Goal: Obtain resource: Obtain resource

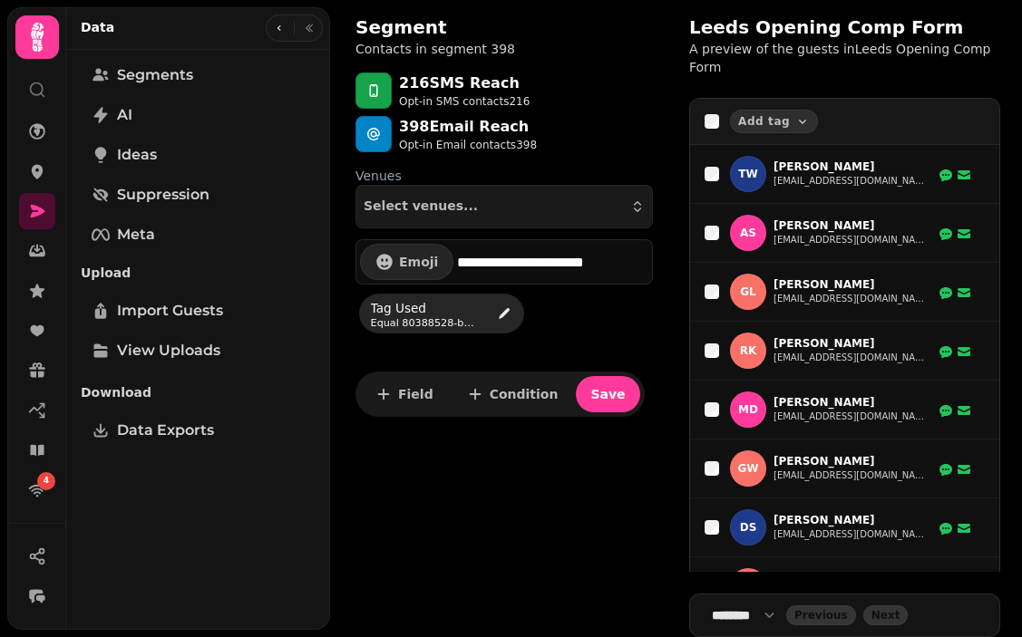
select select "***"
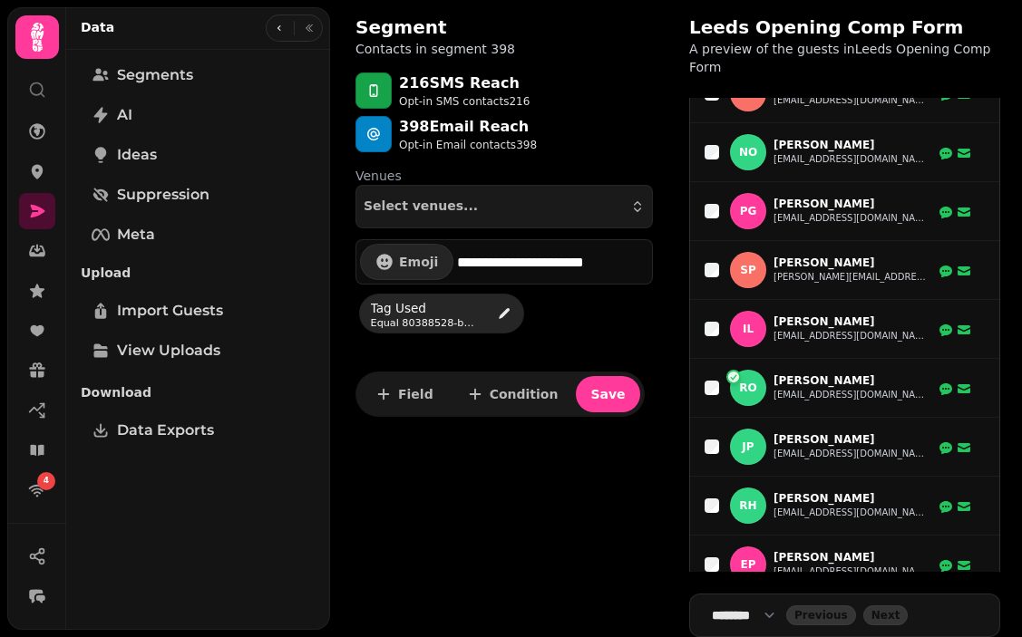
scroll to position [5734, 0]
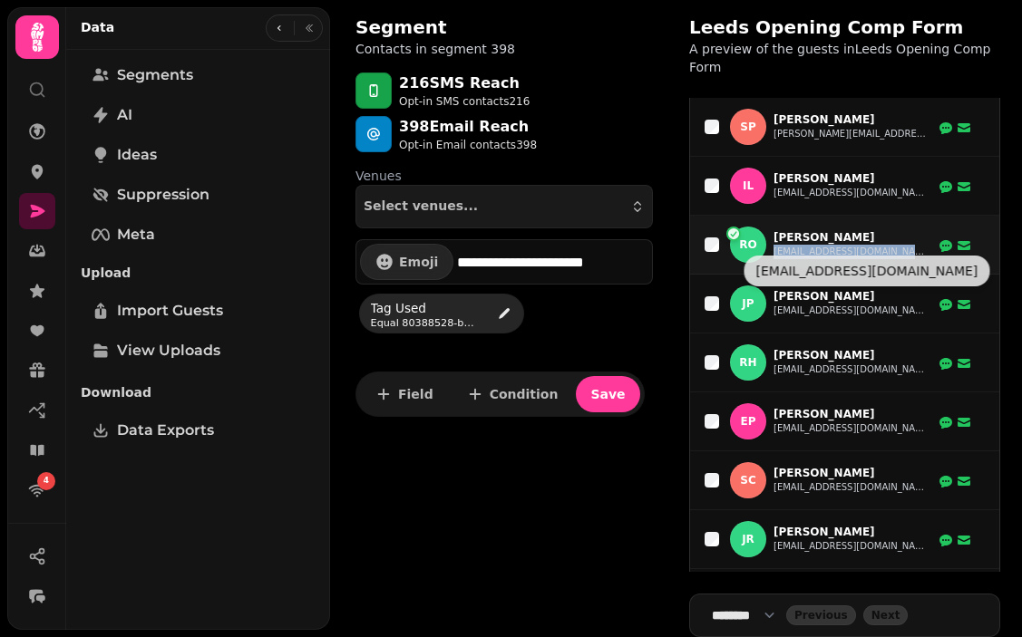
drag, startPoint x: 898, startPoint y: 238, endPoint x: 773, endPoint y: 248, distance: 124.6
click at [773, 248] on div "RO [PERSON_NAME] [EMAIL_ADDRESS][DOMAIN_NAME]" at bounding box center [838, 245] width 267 height 36
copy tr "[EMAIL_ADDRESS][DOMAIN_NAME]"
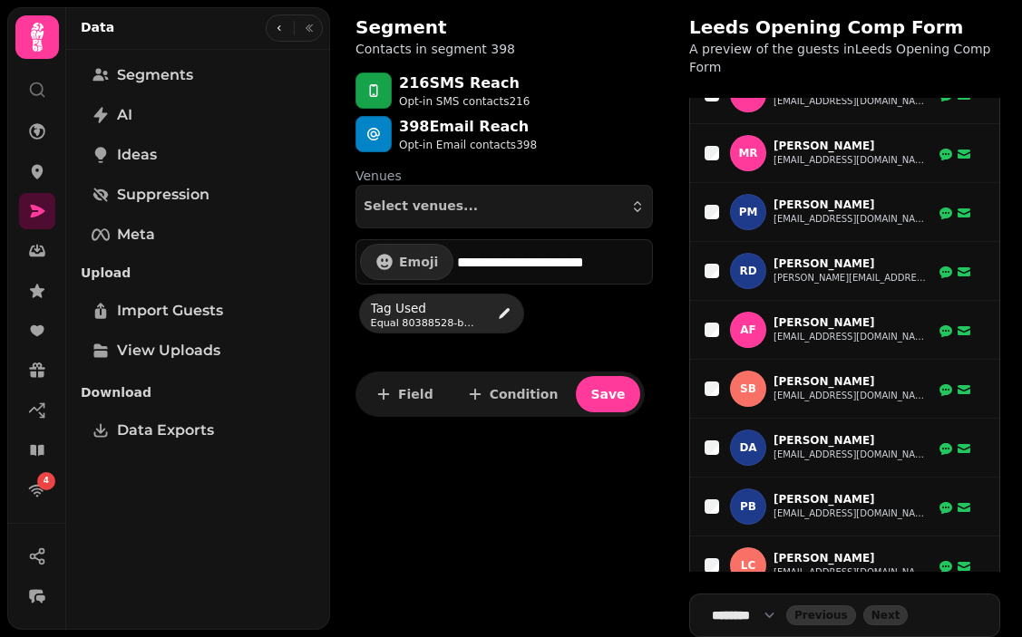
scroll to position [8124, 0]
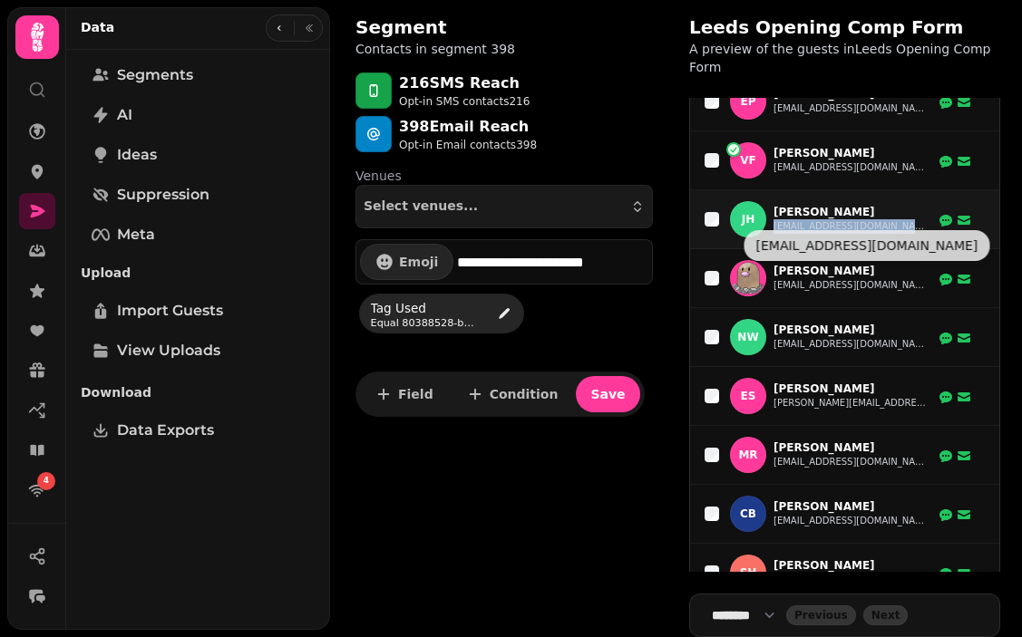
drag, startPoint x: 895, startPoint y: 220, endPoint x: 773, endPoint y: 218, distance: 121.5
click at [773, 218] on div "[PERSON_NAME] [EMAIL_ADDRESS][DOMAIN_NAME]" at bounding box center [838, 219] width 267 height 36
copy tr "[EMAIL_ADDRESS][DOMAIN_NAME]"
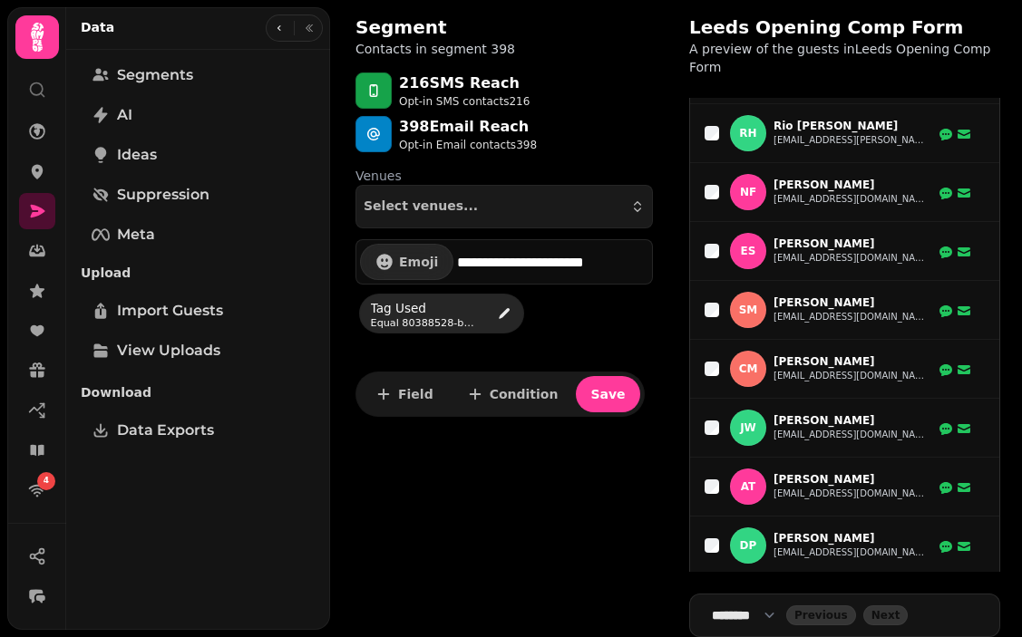
scroll to position [11433, 0]
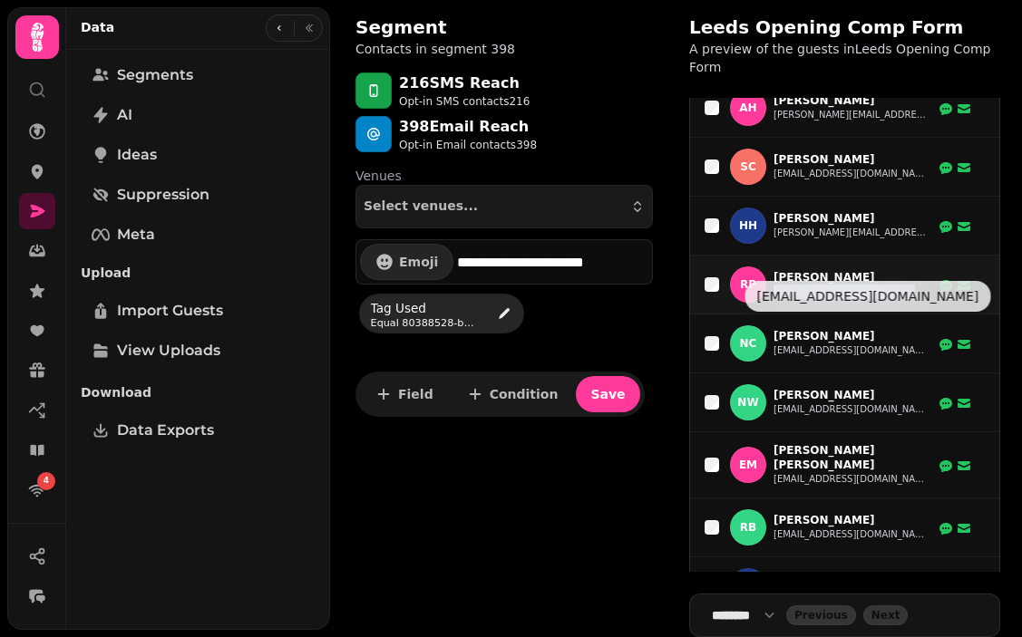
drag, startPoint x: 885, startPoint y: 270, endPoint x: 773, endPoint y: 272, distance: 111.5
click at [773, 272] on div "RP [PERSON_NAME] [EMAIL_ADDRESS][DOMAIN_NAME]" at bounding box center [838, 285] width 267 height 36
copy tr "[EMAIL_ADDRESS][DOMAIN_NAME]"
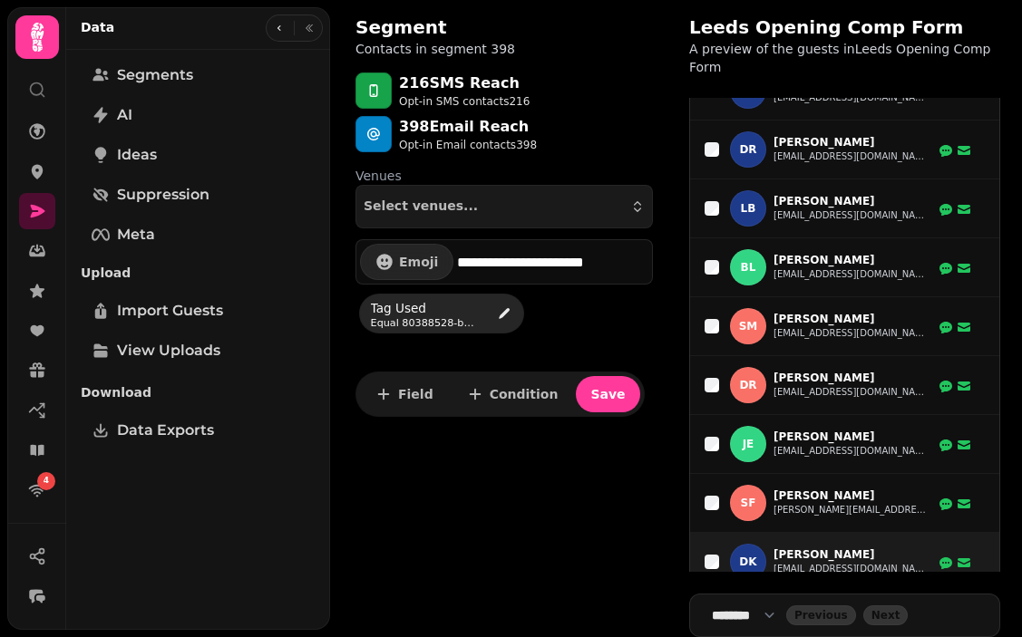
scroll to position [13741, 0]
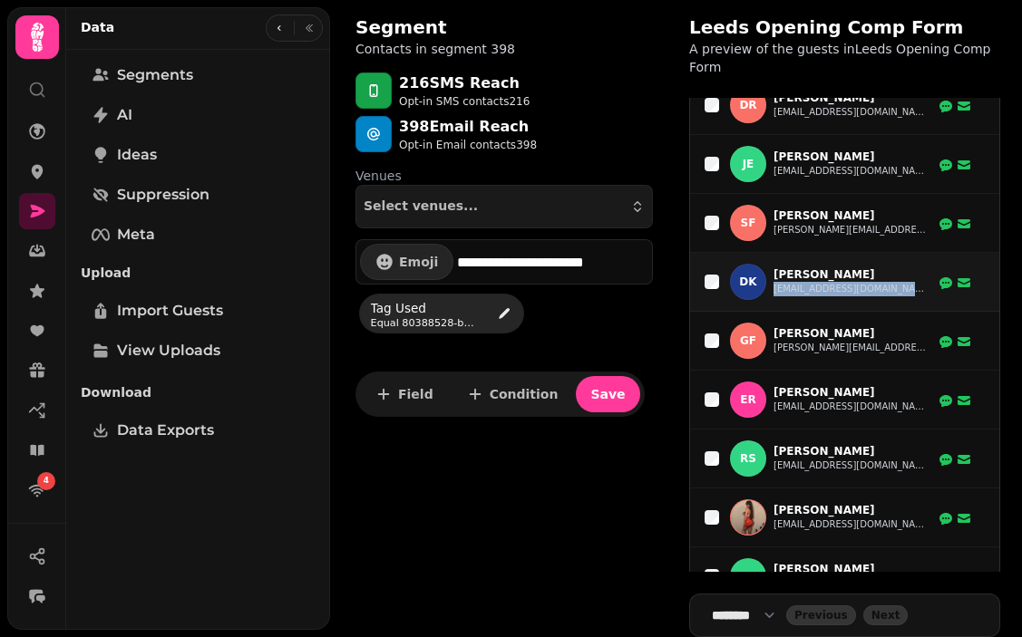
drag, startPoint x: 905, startPoint y: 275, endPoint x: 773, endPoint y: 277, distance: 132.4
click at [773, 277] on div "DK [PERSON_NAME] [EMAIL_ADDRESS][DOMAIN_NAME]" at bounding box center [838, 282] width 267 height 36
copy tr "[EMAIL_ADDRESS][DOMAIN_NAME]"
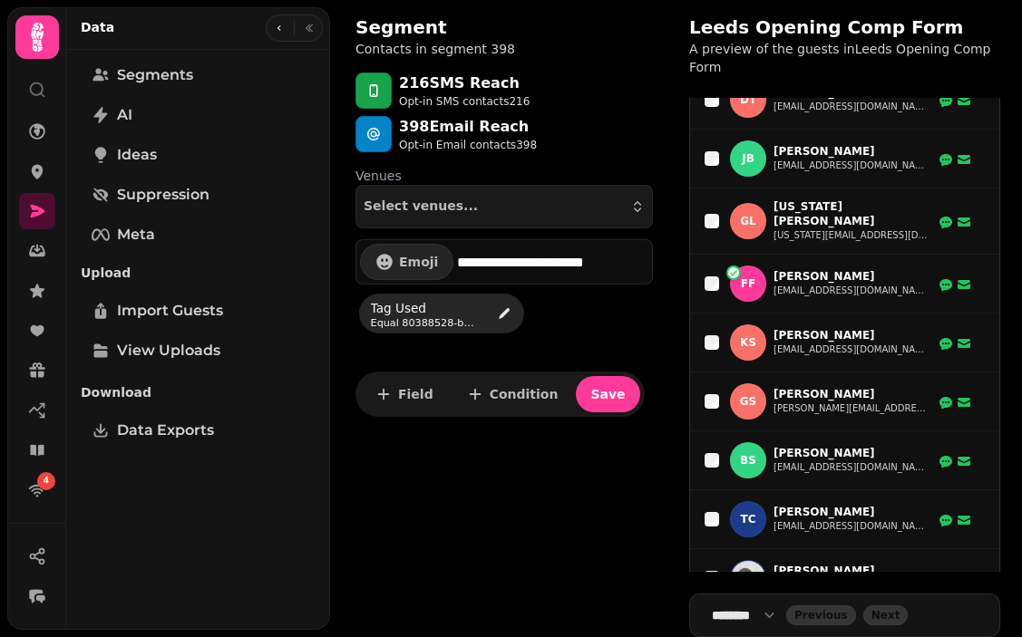
scroll to position [17414, 0]
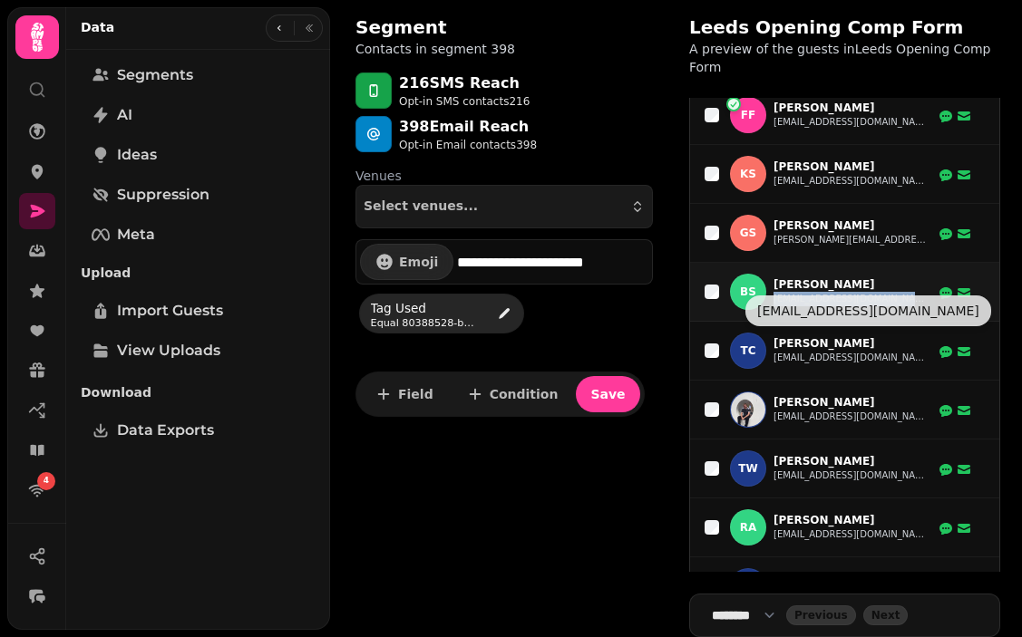
drag, startPoint x: 889, startPoint y: 281, endPoint x: 773, endPoint y: 281, distance: 115.2
click at [773, 281] on div "BS [PERSON_NAME] [EMAIL_ADDRESS][DOMAIN_NAME]" at bounding box center [838, 292] width 267 height 36
copy tr "[EMAIL_ADDRESS][DOMAIN_NAME]"
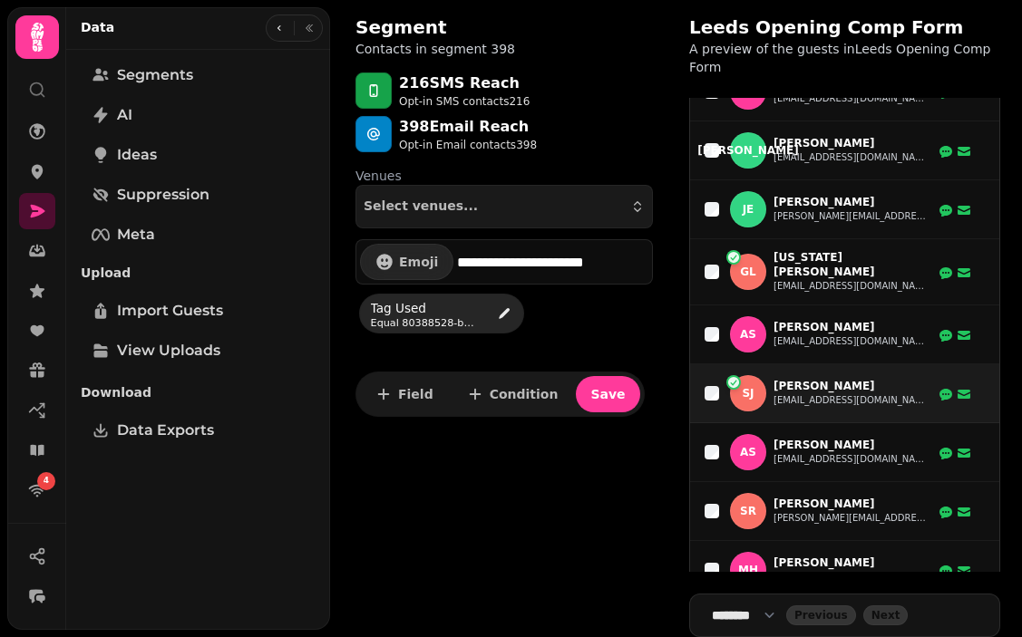
scroll to position [20193, 0]
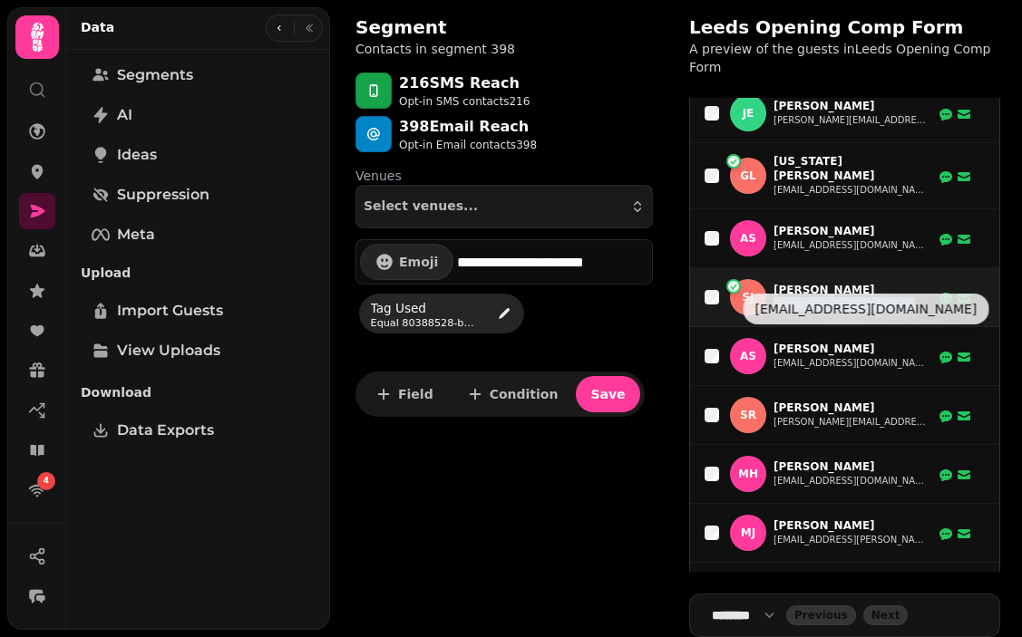
drag, startPoint x: 909, startPoint y: 286, endPoint x: 773, endPoint y: 287, distance: 135.1
click at [773, 287] on div "[PERSON_NAME] [EMAIL_ADDRESS][DOMAIN_NAME]" at bounding box center [838, 297] width 267 height 36
copy tr "[EMAIL_ADDRESS][DOMAIN_NAME]"
